Goal: Register for event/course

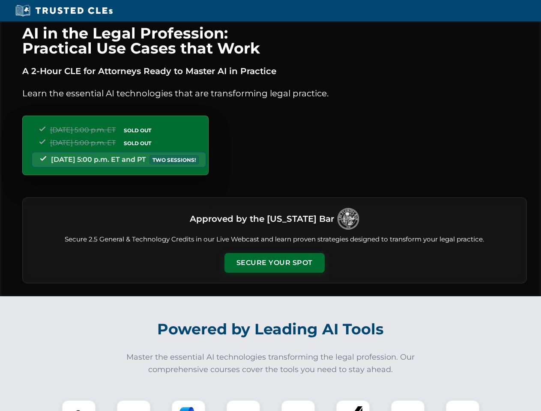
click at [274, 263] on button "Secure Your Spot" at bounding box center [274, 263] width 100 height 20
click at [79, 406] on img at bounding box center [78, 417] width 25 height 25
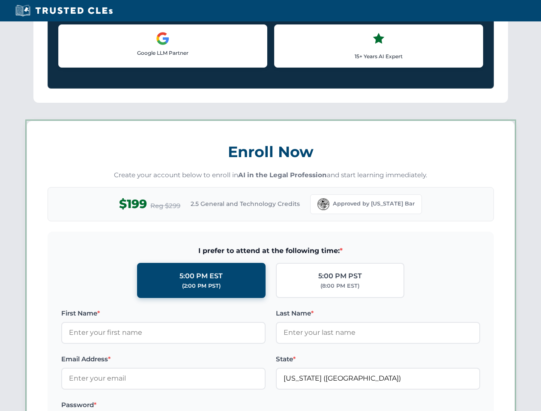
click at [188, 406] on label "Password *" at bounding box center [163, 405] width 204 height 10
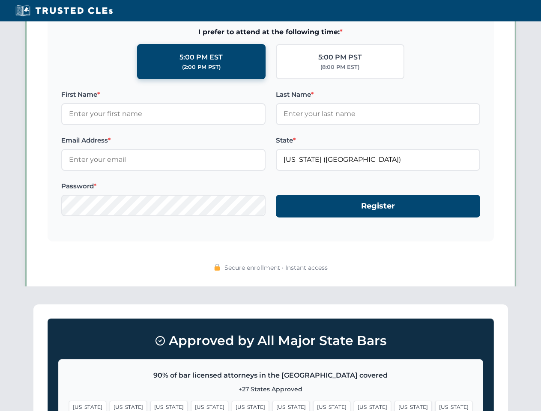
click at [394, 406] on span "[US_STATE]" at bounding box center [412, 407] width 37 height 12
